Goal: Transaction & Acquisition: Book appointment/travel/reservation

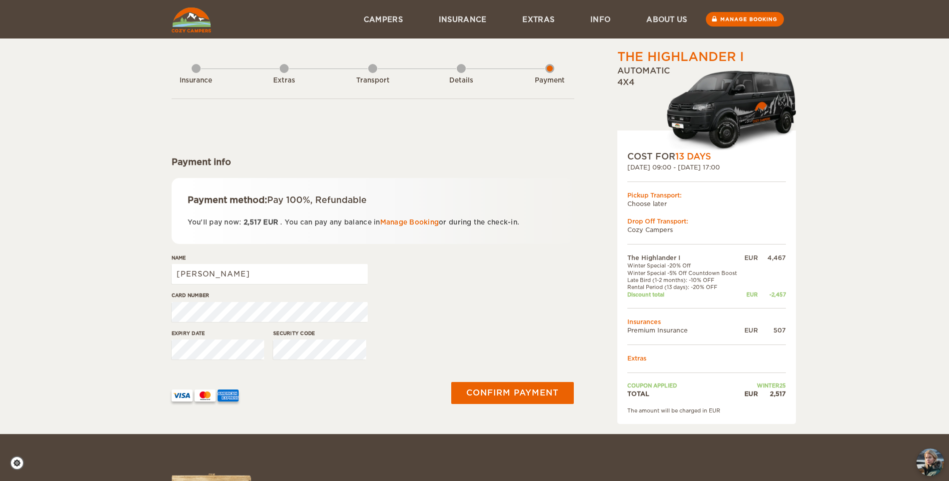
click at [240, 285] on div "Name Mauro" at bounding box center [270, 273] width 196 height 38
drag, startPoint x: 239, startPoint y: 274, endPoint x: 241, endPoint y: 279, distance: 5.2
click at [239, 274] on input "[PERSON_NAME]" at bounding box center [270, 274] width 196 height 20
type input "Mauro Jordao Neto"
click at [531, 394] on button "Confirm payment" at bounding box center [513, 393] width 126 height 23
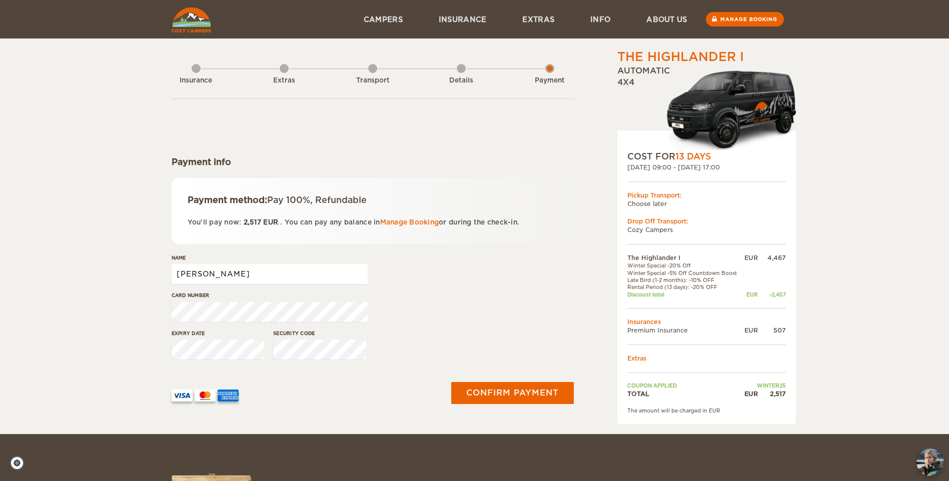
drag, startPoint x: 248, startPoint y: 280, endPoint x: 131, endPoint y: 289, distance: 117.0
click at [135, 289] on div "The Highlander I Expand Collapse Total 2,517 EUR Automatic 4x4 COST FOR 13 Days…" at bounding box center [474, 217] width 949 height 434
type input "[PERSON_NAME]"
click at [468, 395] on button "Confirm payment" at bounding box center [513, 393] width 126 height 23
